Goal: Transaction & Acquisition: Purchase product/service

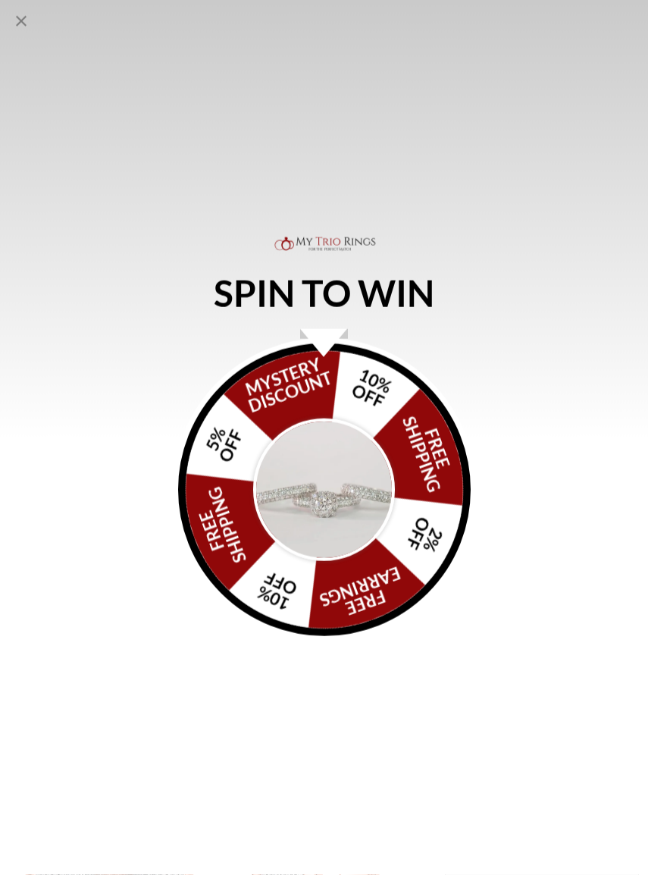
click at [333, 464] on img "Alia popup" at bounding box center [324, 489] width 142 height 142
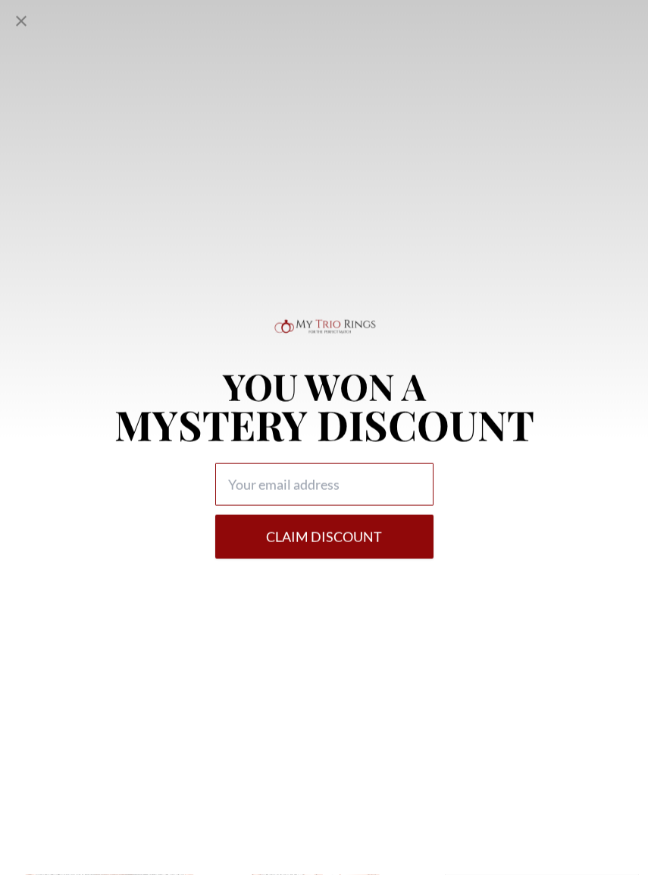
click at [265, 481] on input "Alia popup" at bounding box center [324, 484] width 218 height 42
type input "[EMAIL_ADDRESS][DOMAIN_NAME]"
click at [362, 528] on button "Claim DISCOUNT" at bounding box center [324, 537] width 218 height 44
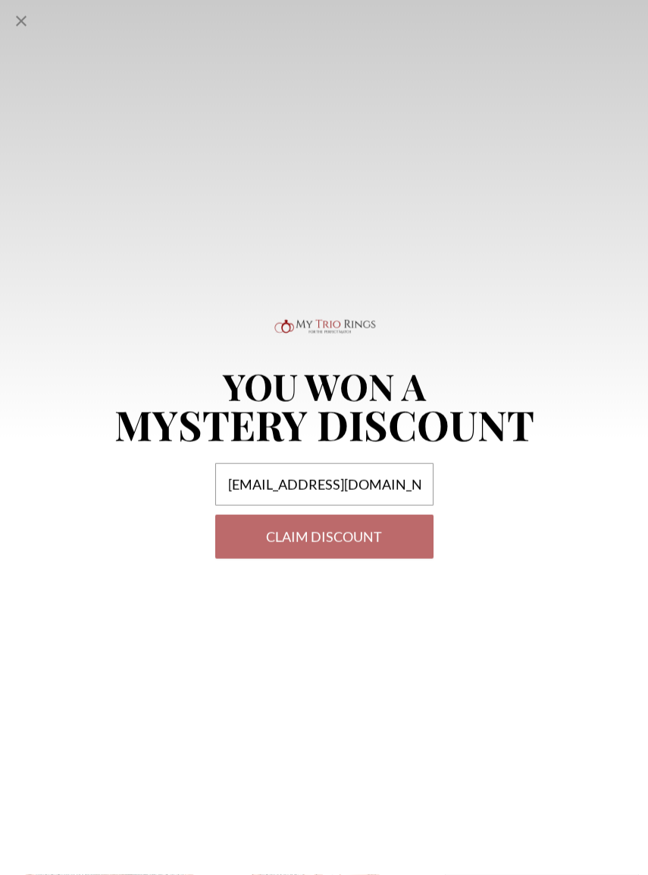
select select "US"
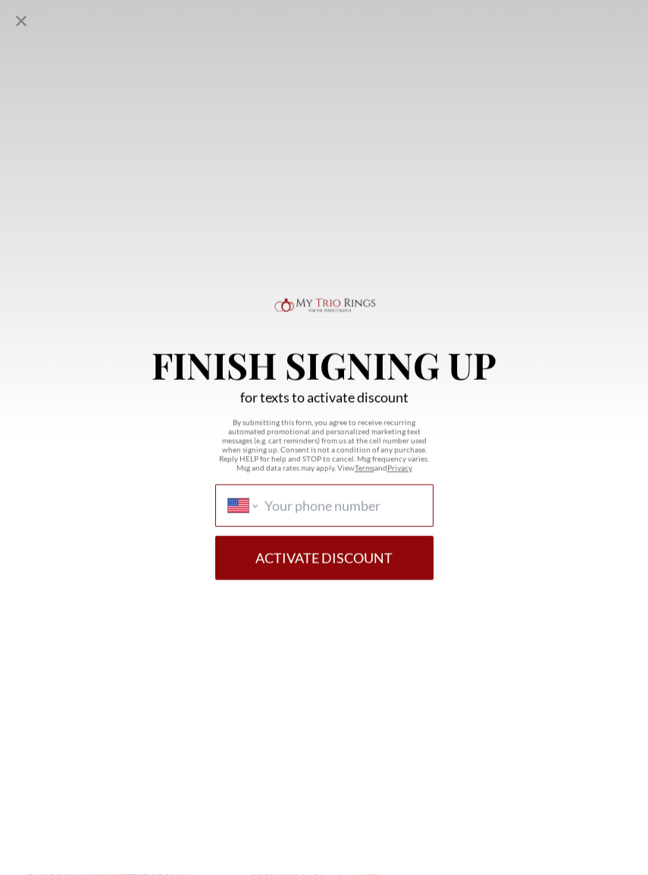
click at [302, 507] on input "International [GEOGRAPHIC_DATA] [GEOGRAPHIC_DATA] [GEOGRAPHIC_DATA] [GEOGRAPHIC…" at bounding box center [342, 505] width 155 height 17
type input "[PHONE_NUMBER]"
click at [359, 559] on button "Activate Discount" at bounding box center [324, 558] width 218 height 44
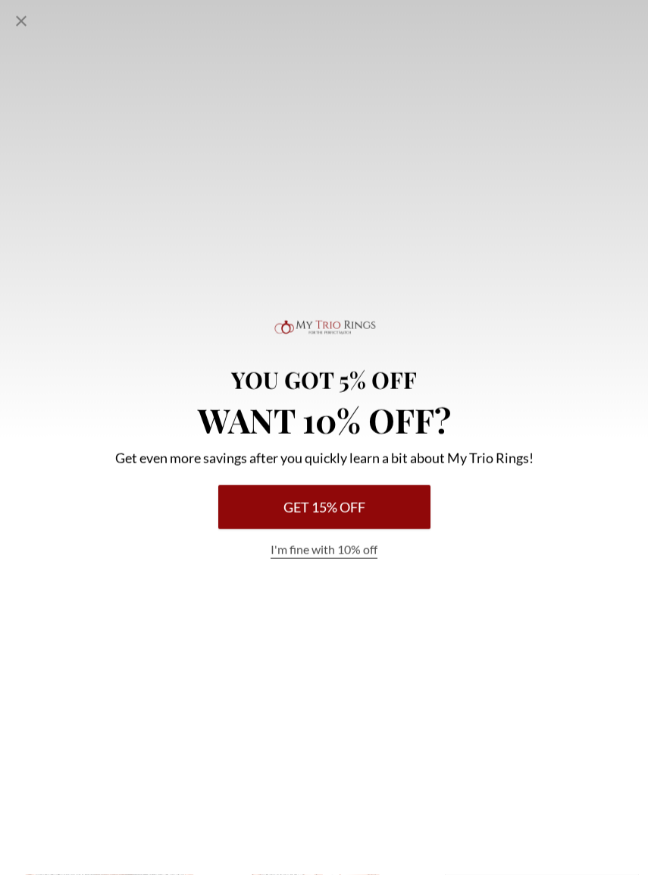
click at [392, 507] on button "Get 15% Off" at bounding box center [324, 507] width 212 height 44
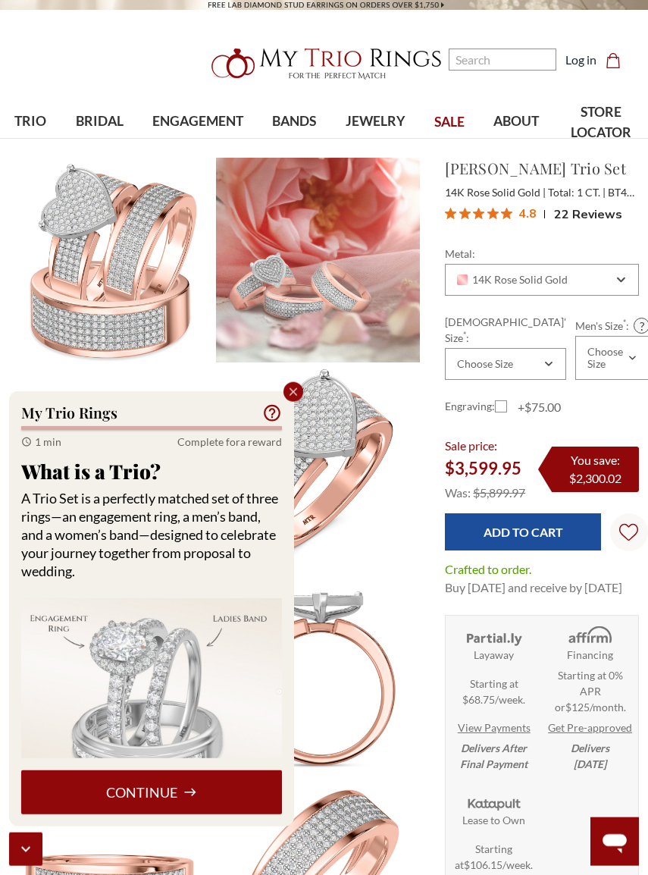
click at [130, 797] on button "Continue" at bounding box center [151, 792] width 261 height 44
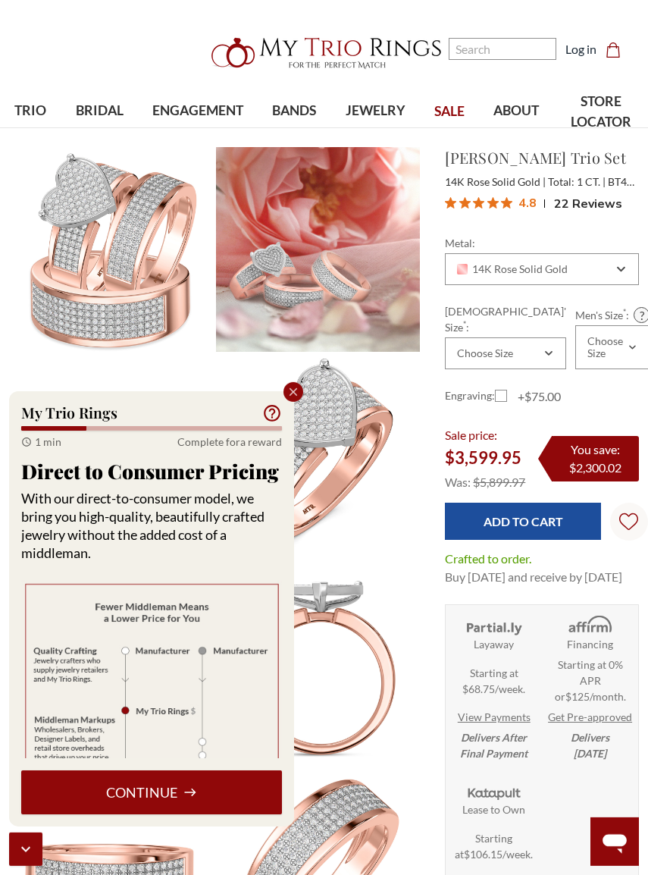
scroll to position [12, 0]
click at [124, 790] on button "Continue" at bounding box center [151, 792] width 261 height 44
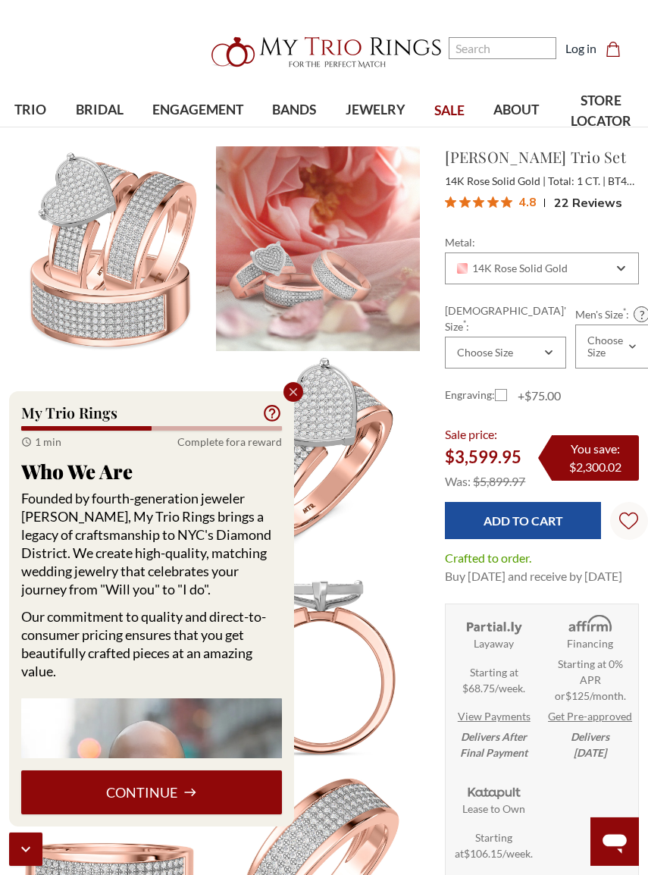
click at [114, 794] on button "Continue" at bounding box center [151, 792] width 261 height 44
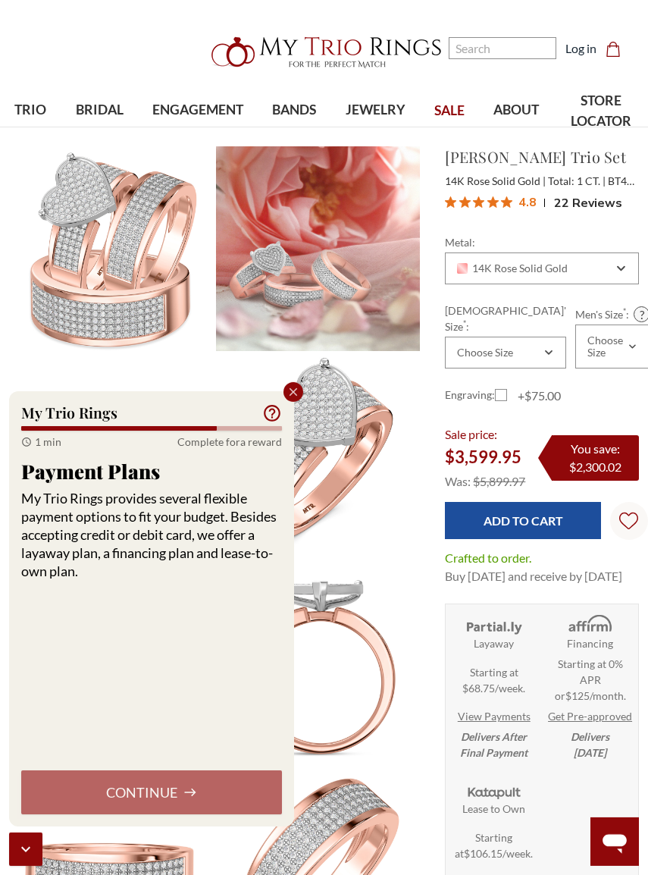
click at [121, 795] on div "Continue" at bounding box center [151, 792] width 261 height 44
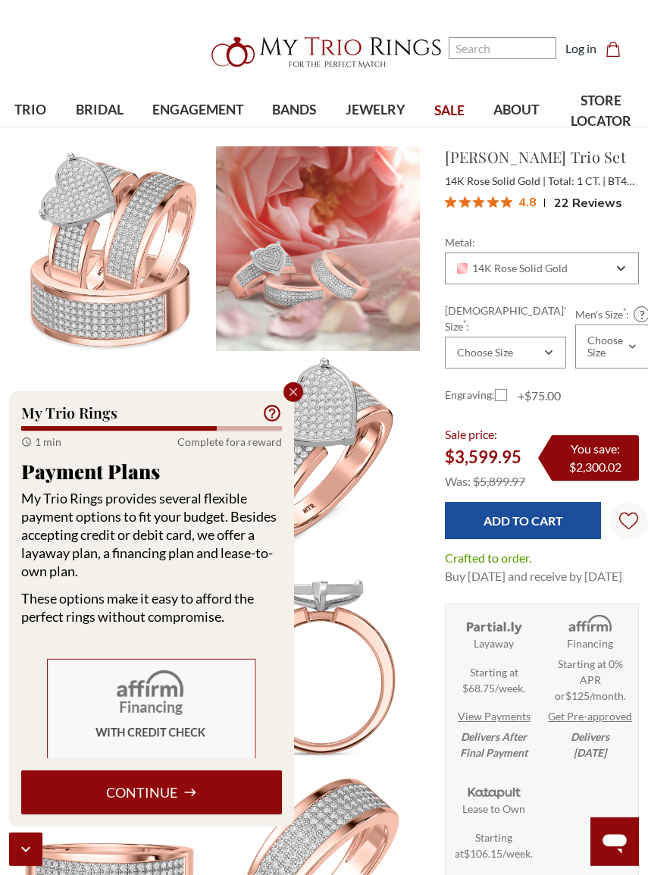
click at [292, 390] on icon "Close popup" at bounding box center [294, 392] width 14 height 14
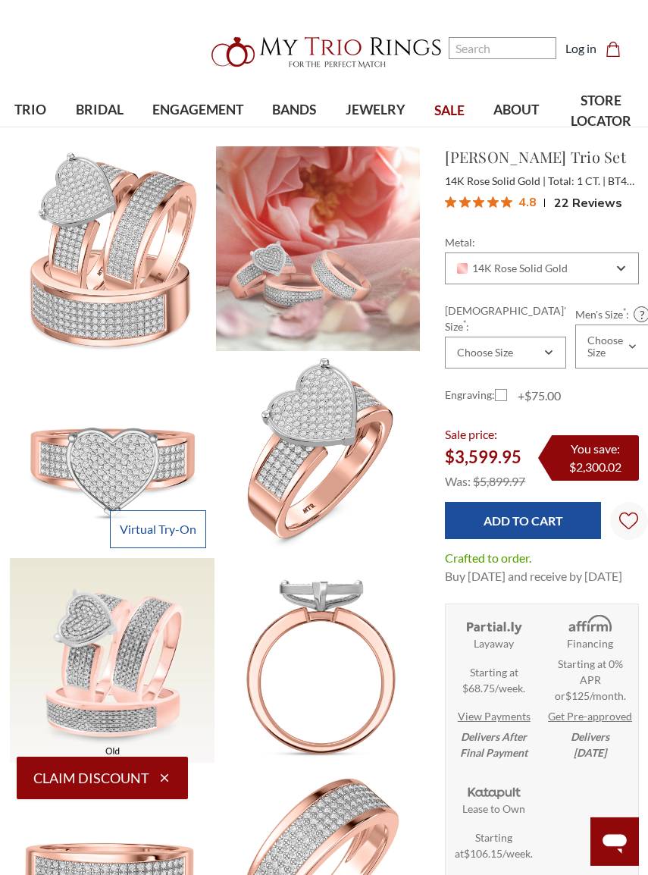
click at [65, 772] on button "Claim Discount" at bounding box center [102, 777] width 171 height 42
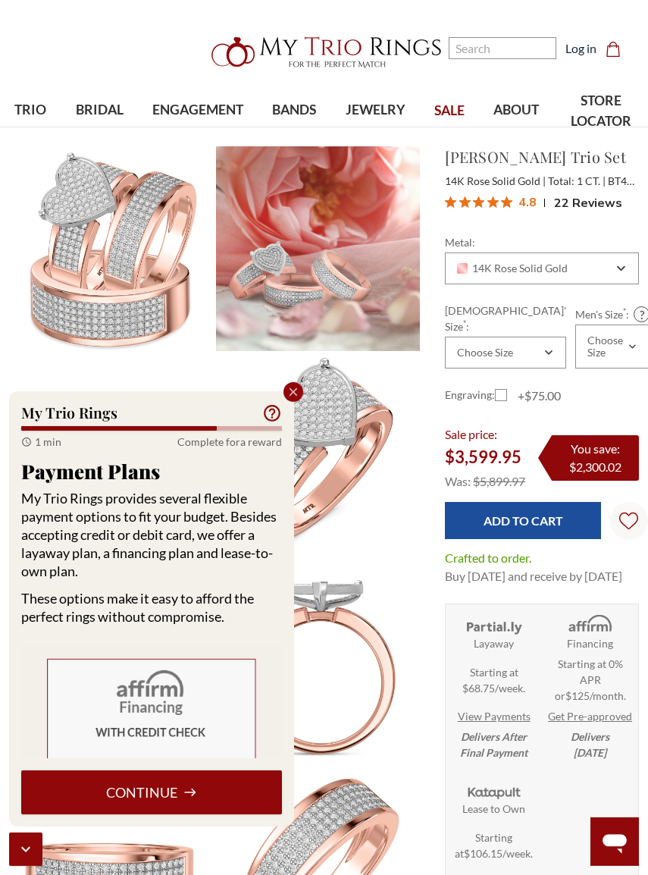
click at [99, 797] on button "Continue" at bounding box center [151, 792] width 261 height 44
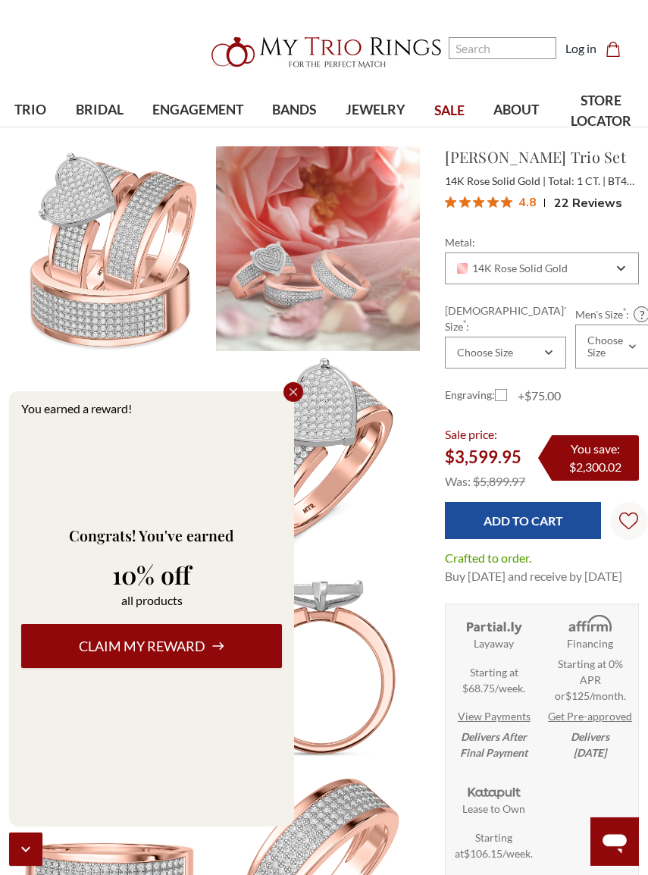
click at [76, 645] on button "Claim my reward" at bounding box center [151, 646] width 261 height 44
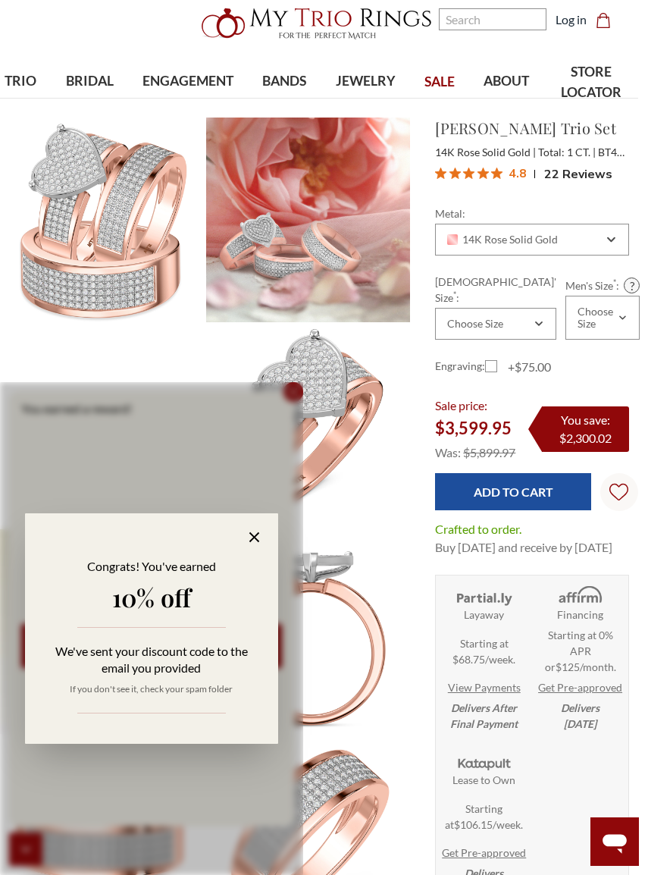
scroll to position [11, 7]
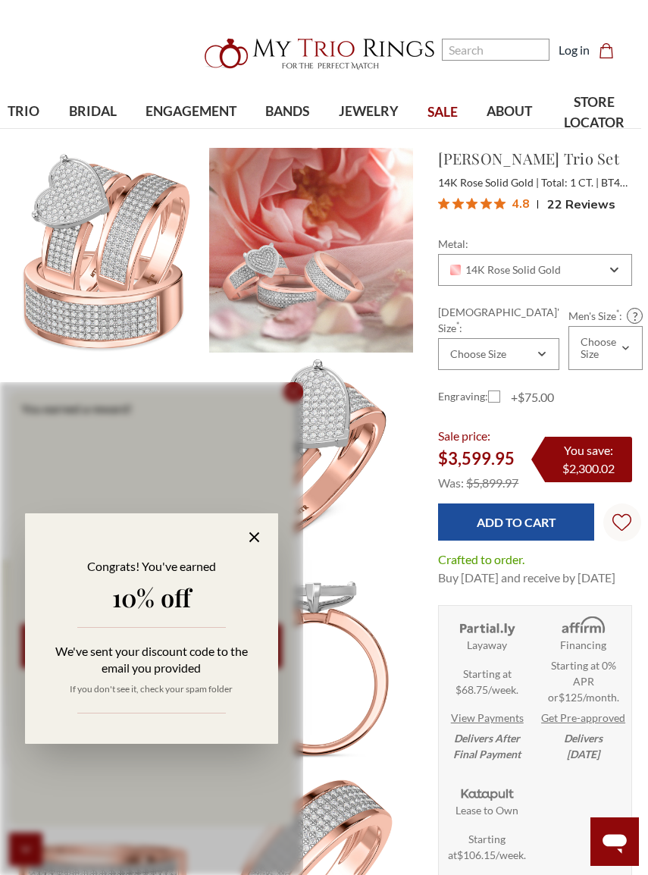
click at [249, 546] on icon at bounding box center [254, 536] width 17 height 17
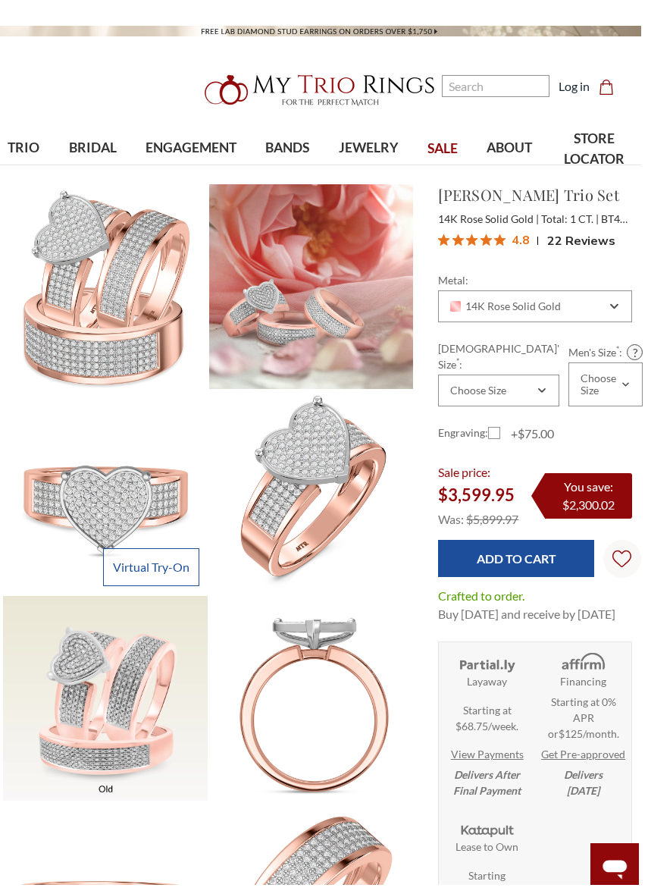
scroll to position [0, 7]
